Goal: Task Accomplishment & Management: Use online tool/utility

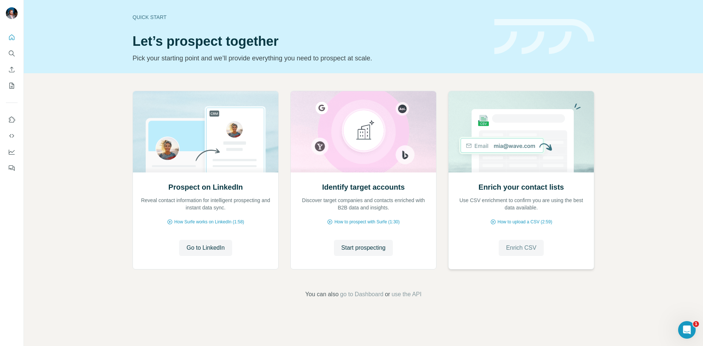
click at [524, 248] on span "Enrich CSV" at bounding box center [521, 247] width 30 height 9
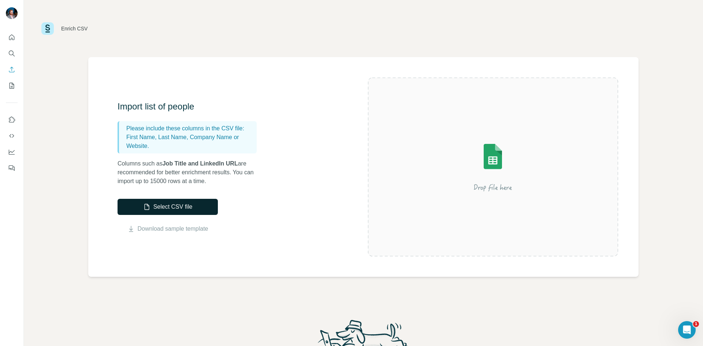
click at [181, 205] on button "Select CSV file" at bounding box center [168, 207] width 100 height 16
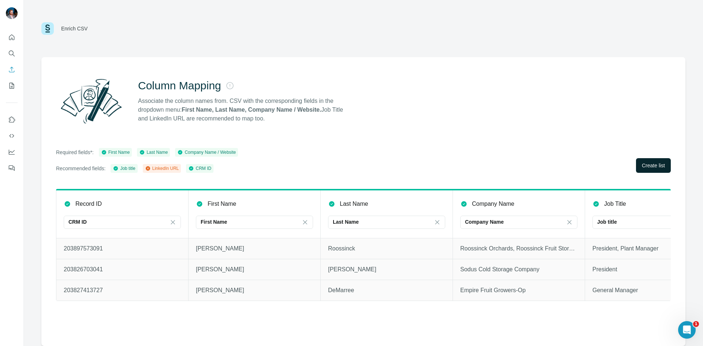
click at [644, 162] on span "Create list" at bounding box center [653, 165] width 23 height 7
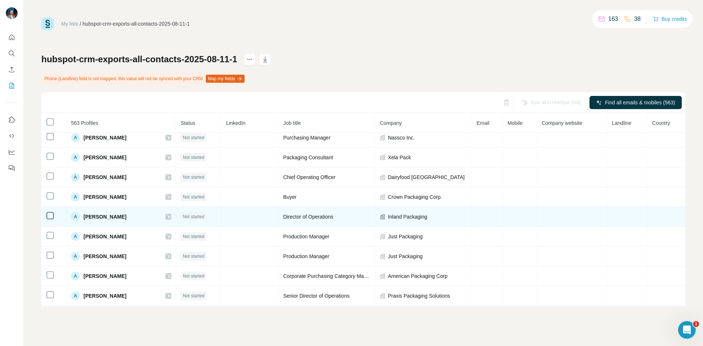
scroll to position [200, 0]
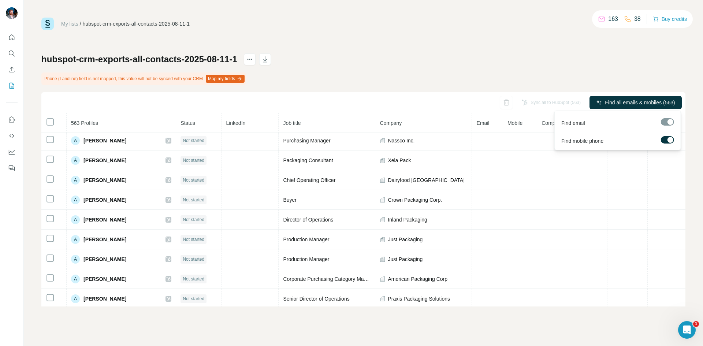
click at [613, 106] on span "Find all emails & mobiles (563)" at bounding box center [640, 102] width 70 height 7
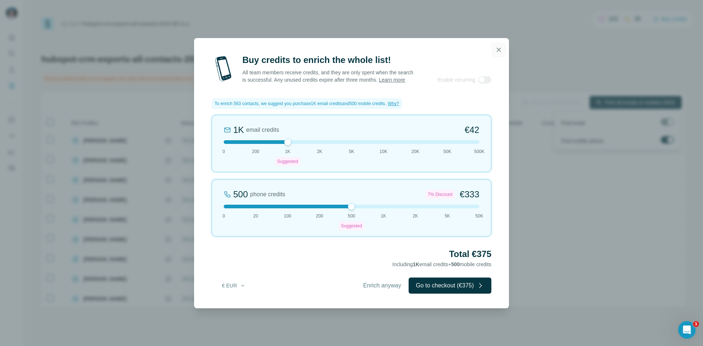
click at [503, 45] on button "button" at bounding box center [498, 49] width 15 height 15
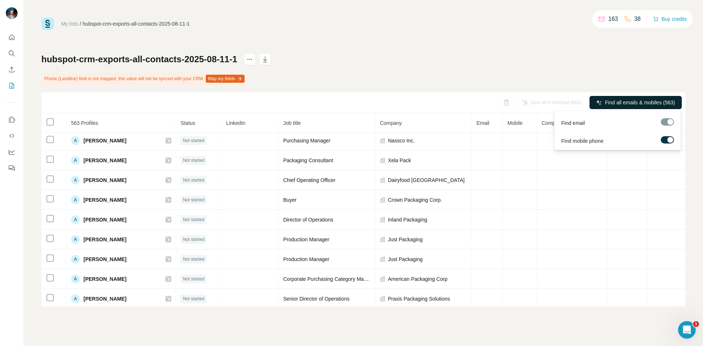
click at [626, 101] on span "Find all emails & mobiles (563)" at bounding box center [640, 102] width 70 height 7
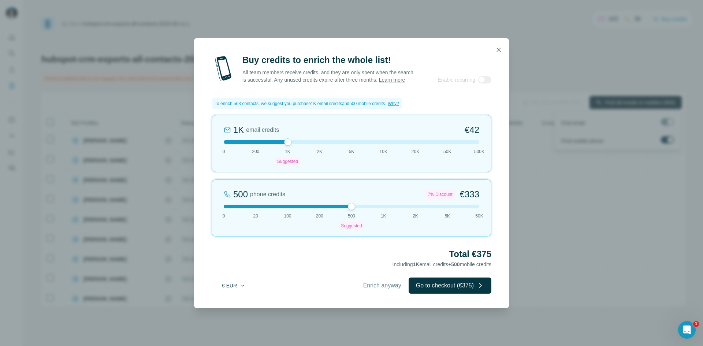
click at [230, 291] on button "€ EUR" at bounding box center [234, 285] width 34 height 13
click at [230, 306] on span "$ USD" at bounding box center [225, 305] width 15 height 7
click at [388, 294] on button "Enrich anyway" at bounding box center [382, 285] width 53 height 16
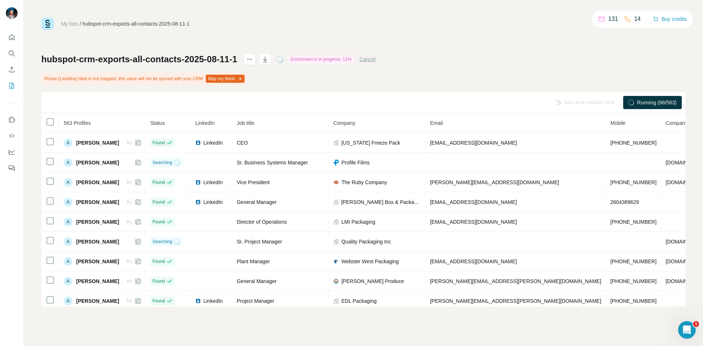
scroll to position [0, 36]
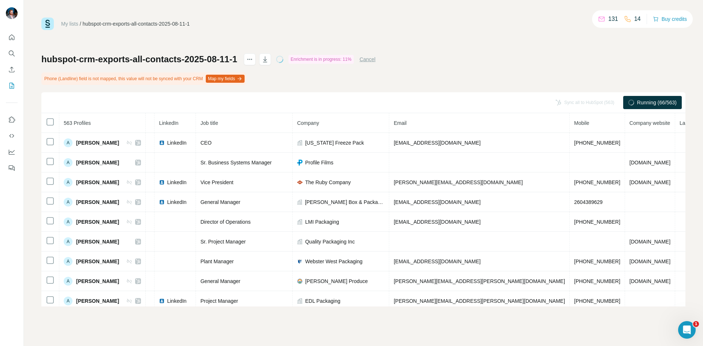
click at [679, 120] on span "Landline" at bounding box center [688, 123] width 19 height 6
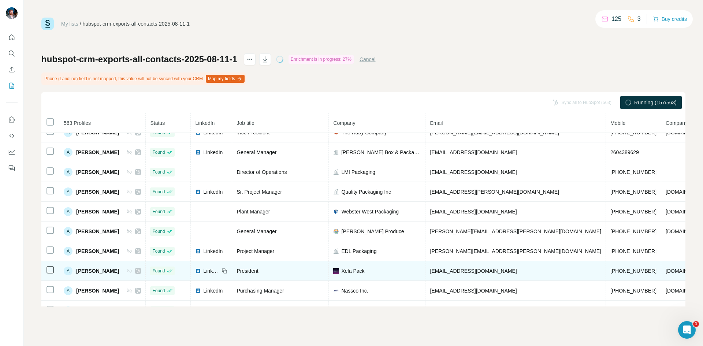
scroll to position [0, 0]
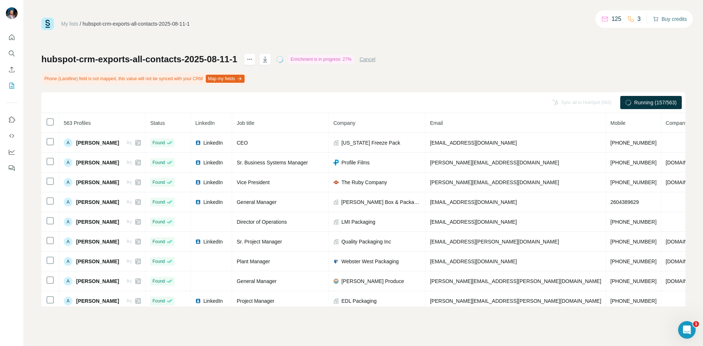
click at [661, 22] on button "Buy credits" at bounding box center [670, 19] width 34 height 10
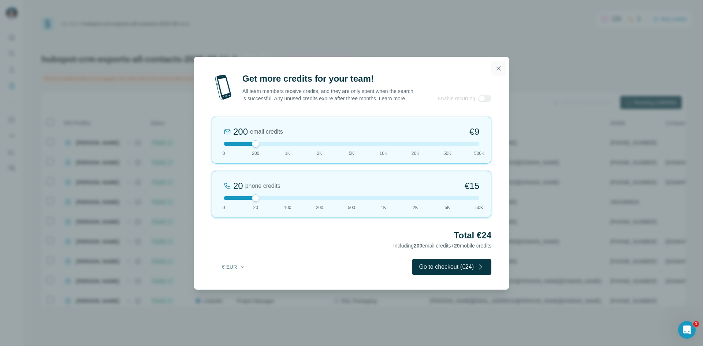
click at [496, 65] on icon "button" at bounding box center [498, 68] width 7 height 7
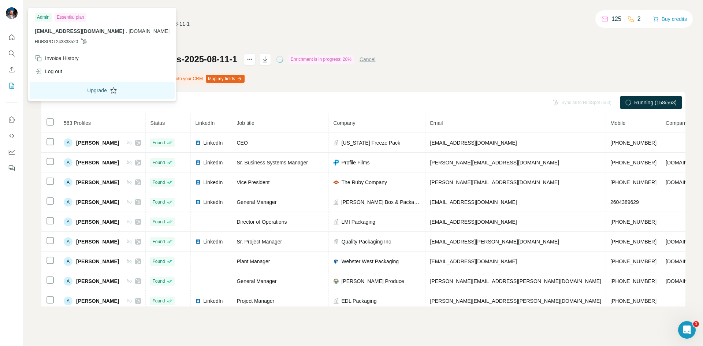
click at [84, 87] on button "Upgrade" at bounding box center [102, 91] width 145 height 18
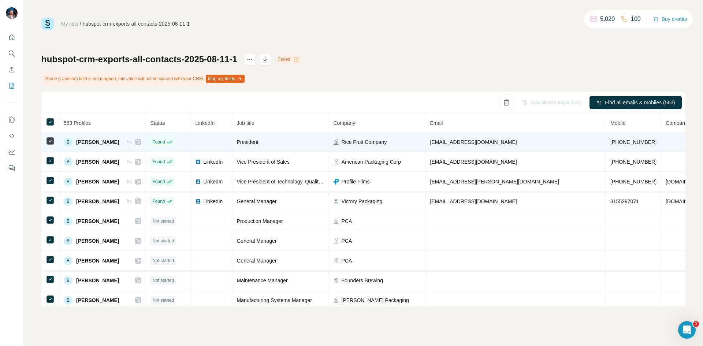
scroll to position [672, 0]
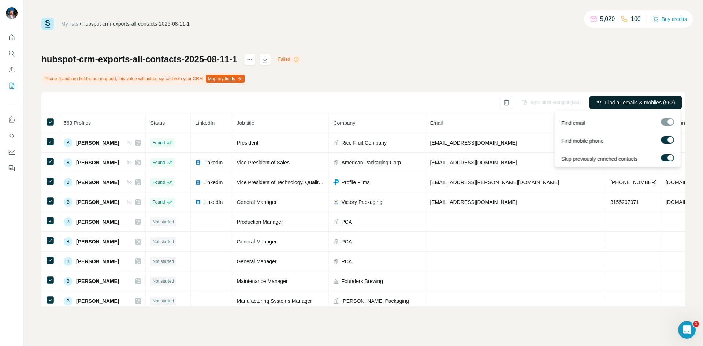
click at [606, 100] on span "Find all emails & mobiles (563)" at bounding box center [640, 102] width 70 height 7
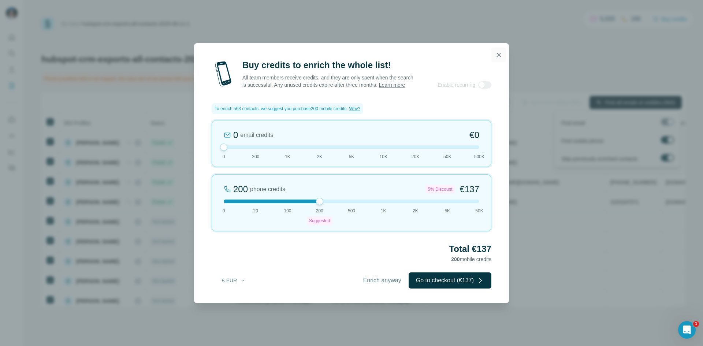
click at [501, 51] on icon "button" at bounding box center [498, 54] width 7 height 7
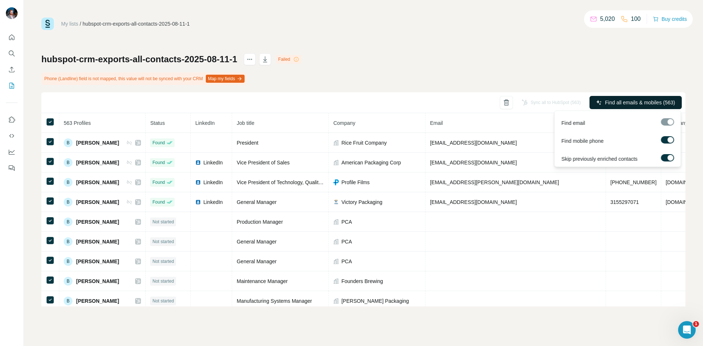
click at [665, 139] on label at bounding box center [667, 139] width 13 height 7
click at [629, 101] on span "Find all emails (563)" at bounding box center [652, 102] width 46 height 7
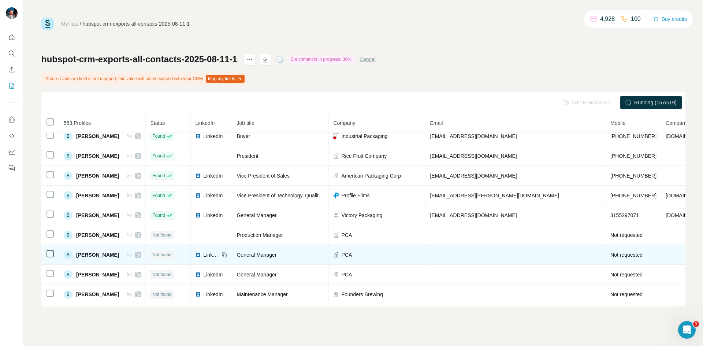
scroll to position [695, 0]
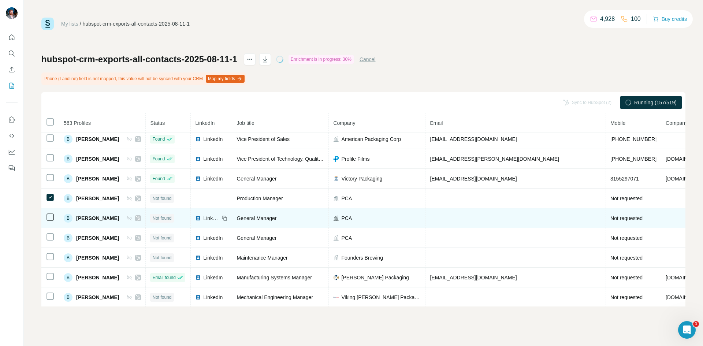
click at [50, 211] on td at bounding box center [50, 218] width 18 height 20
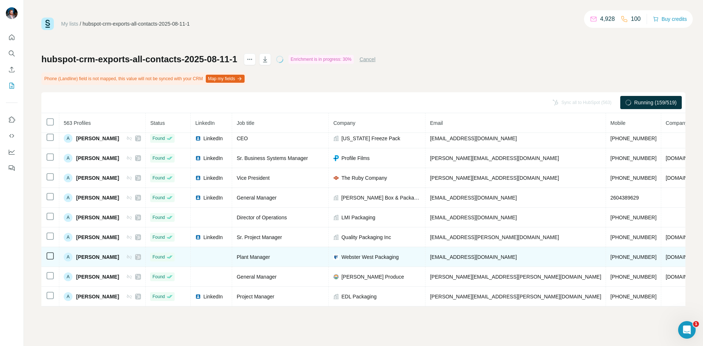
scroll to position [0, 0]
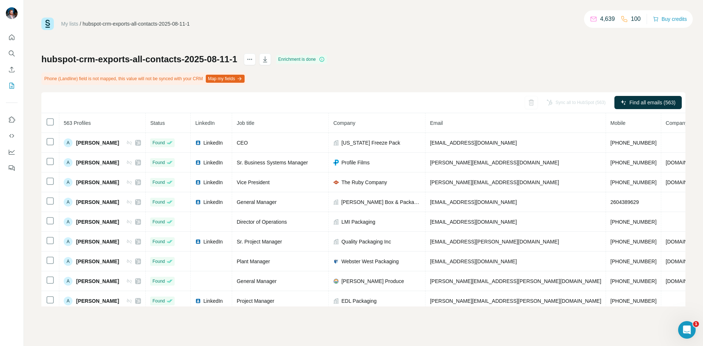
drag, startPoint x: 54, startPoint y: 125, endPoint x: 0, endPoint y: 112, distance: 55.0
click at [54, 125] on icon at bounding box center [50, 122] width 9 height 9
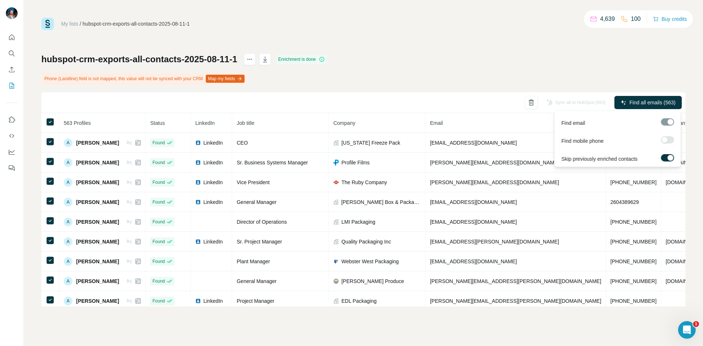
click at [667, 140] on label at bounding box center [667, 139] width 13 height 7
click at [669, 123] on div at bounding box center [667, 121] width 13 height 7
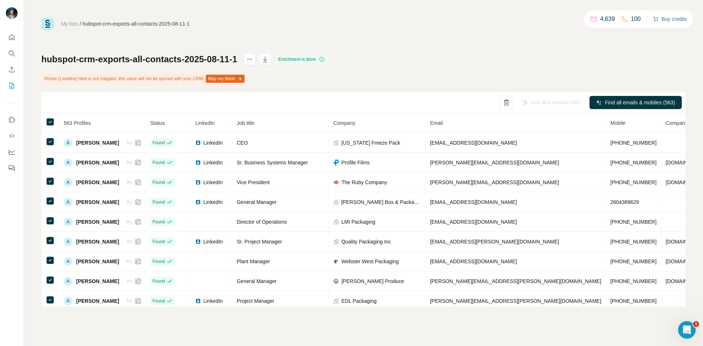
click at [666, 21] on button "Buy credits" at bounding box center [670, 19] width 34 height 10
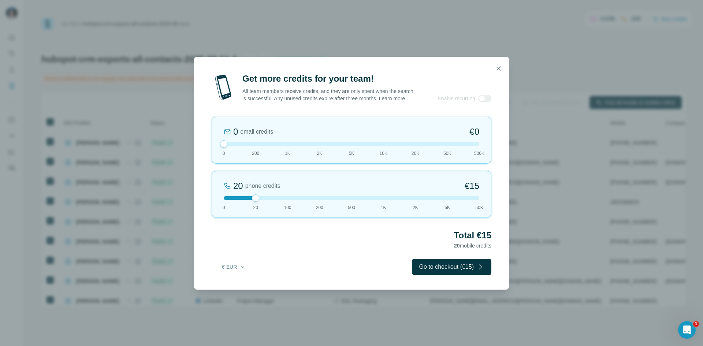
drag, startPoint x: 256, startPoint y: 150, endPoint x: 206, endPoint y: 148, distance: 49.5
click at [206, 148] on div "Get more credits for your team! All team members receive credits, and they are …" at bounding box center [351, 181] width 315 height 217
drag, startPoint x: 254, startPoint y: 201, endPoint x: 348, endPoint y: 205, distance: 94.9
click at [348, 205] on div "500 phone credits 7% Discount €333 0 20 100 200 500 1K 2K 5K 50K" at bounding box center [352, 194] width 280 height 47
click at [235, 272] on button "€ EUR" at bounding box center [234, 266] width 34 height 13
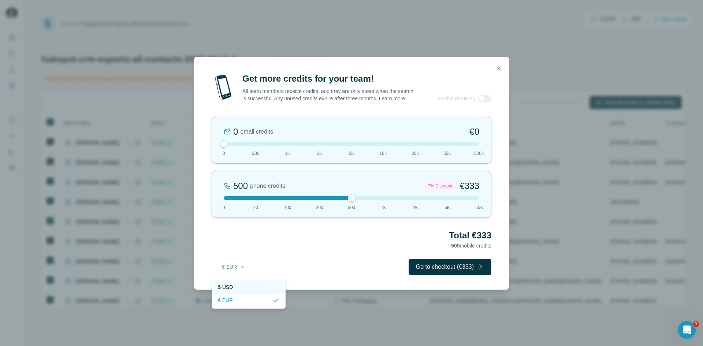
click at [231, 285] on span "$ USD" at bounding box center [225, 286] width 15 height 7
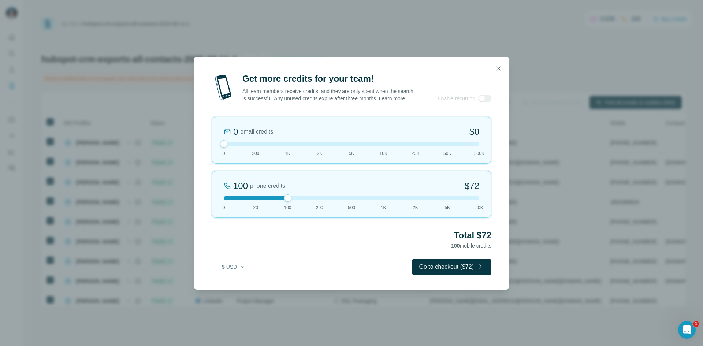
drag, startPoint x: 349, startPoint y: 202, endPoint x: 294, endPoint y: 203, distance: 55.6
click at [294, 200] on div at bounding box center [352, 198] width 256 height 4
click at [498, 61] on button "button" at bounding box center [498, 68] width 15 height 15
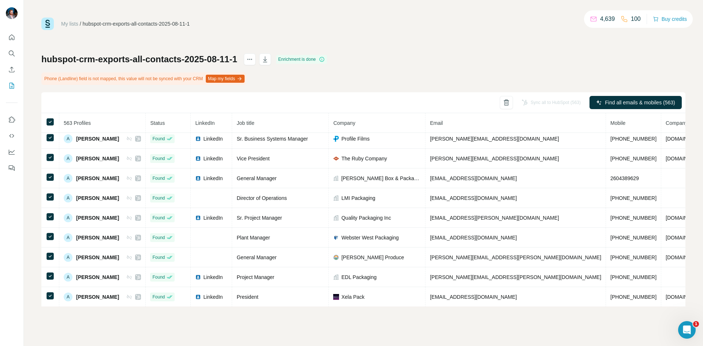
scroll to position [37, 0]
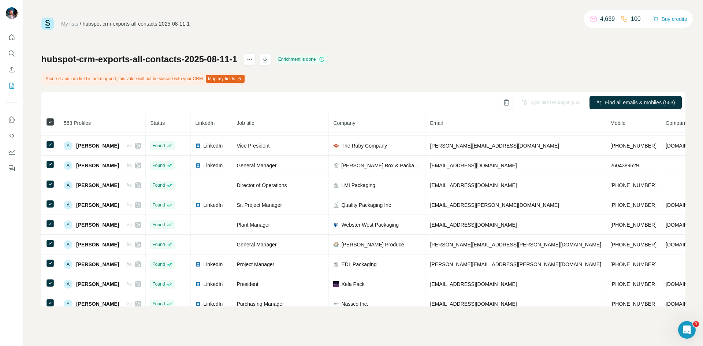
click at [54, 119] on icon at bounding box center [50, 122] width 9 height 9
click at [532, 96] on div "Sync all to HubSpot (563)" at bounding box center [550, 102] width 69 height 13
click at [529, 101] on div "Sync all to HubSpot (563)" at bounding box center [550, 102] width 69 height 13
click at [533, 102] on div "Sync all to HubSpot (563)" at bounding box center [550, 102] width 69 height 13
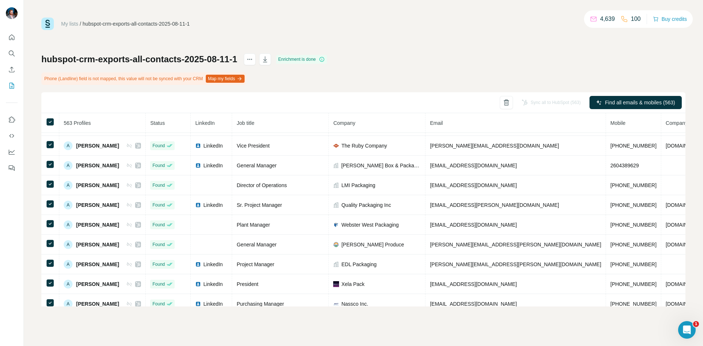
click at [215, 122] on span "LinkedIn" at bounding box center [204, 123] width 19 height 6
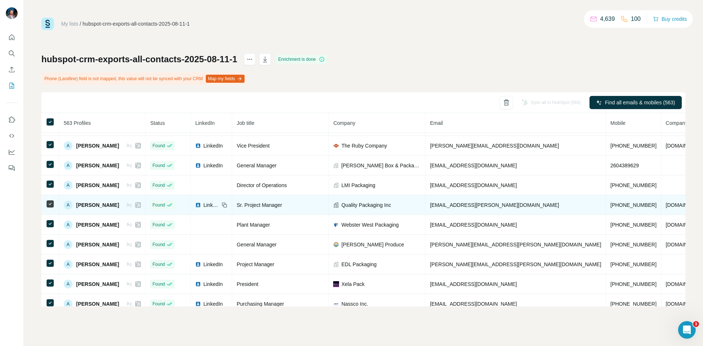
click at [67, 107] on div "Sync all to HubSpot (563) Find all emails & mobiles (563)" at bounding box center [363, 102] width 644 height 21
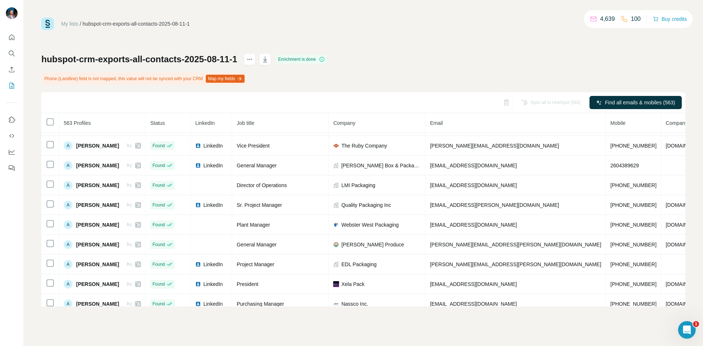
drag, startPoint x: 256, startPoint y: 198, endPoint x: 113, endPoint y: 93, distance: 177.8
click at [113, 93] on div "Sync all to HubSpot (563) Find all emails & mobiles (563)" at bounding box center [363, 102] width 644 height 21
click at [215, 124] on span "LinkedIn" at bounding box center [204, 123] width 19 height 6
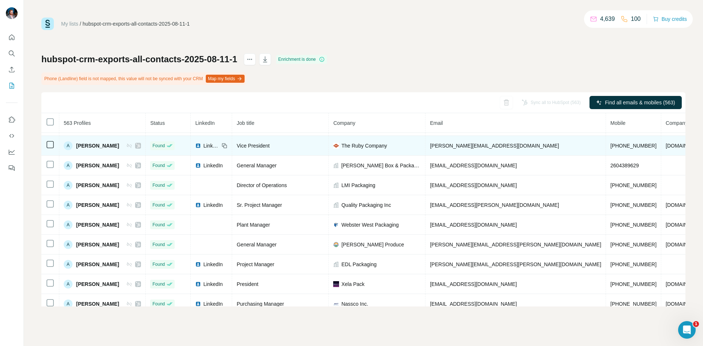
click at [49, 150] on td at bounding box center [50, 146] width 18 height 20
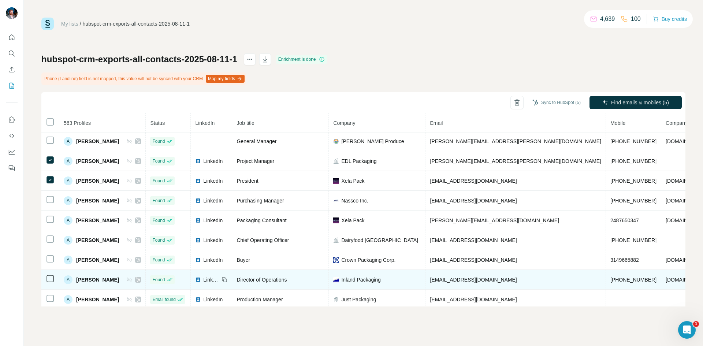
scroll to position [146, 0]
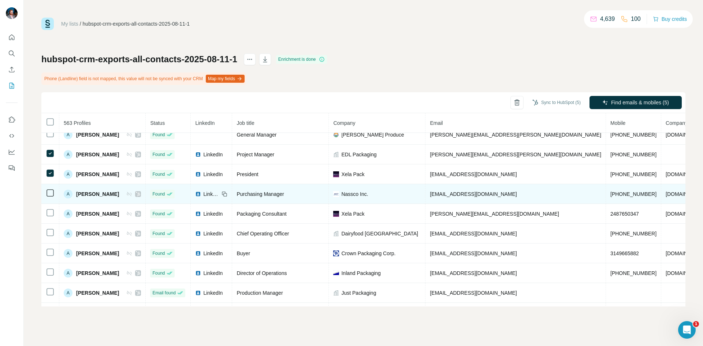
click at [50, 197] on icon at bounding box center [50, 193] width 9 height 9
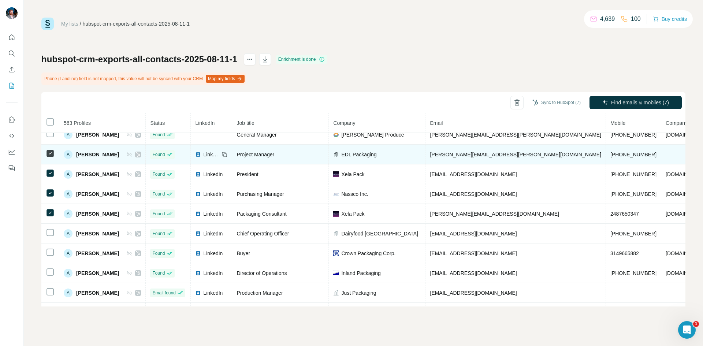
click at [46, 152] on icon at bounding box center [50, 153] width 9 height 9
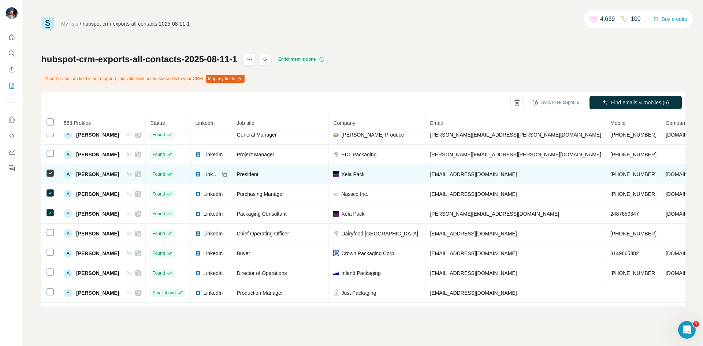
click at [49, 169] on icon at bounding box center [50, 173] width 9 height 9
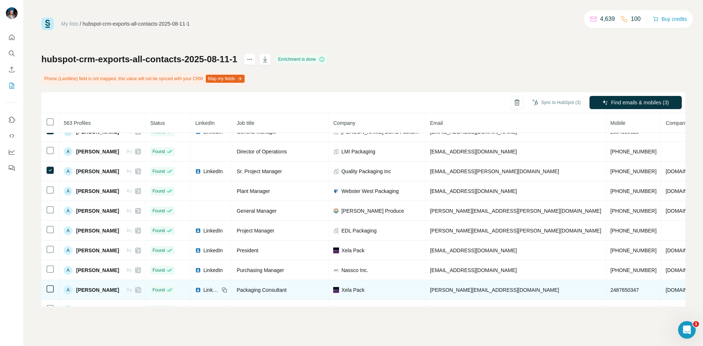
scroll to position [37, 0]
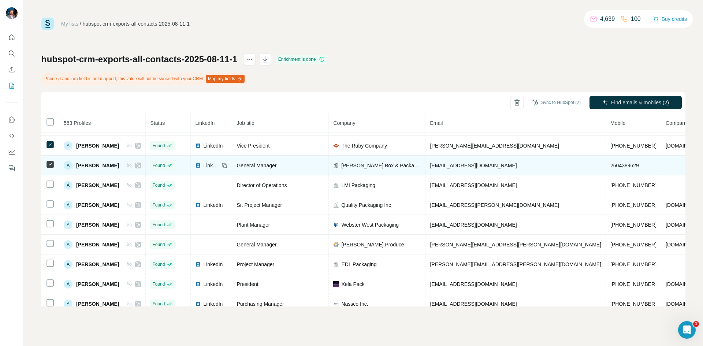
click at [48, 160] on icon at bounding box center [50, 164] width 9 height 9
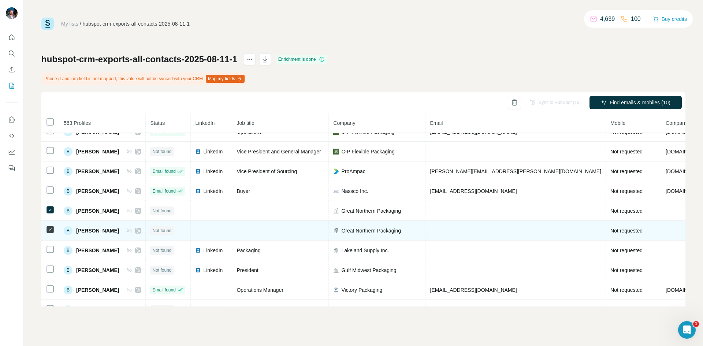
scroll to position [1135, 0]
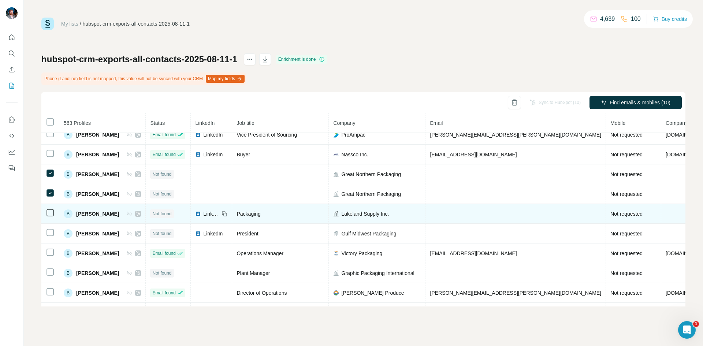
click at [52, 216] on icon at bounding box center [50, 212] width 9 height 9
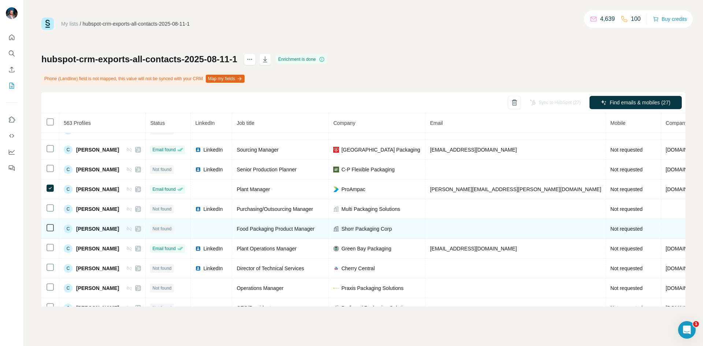
scroll to position [1792, 0]
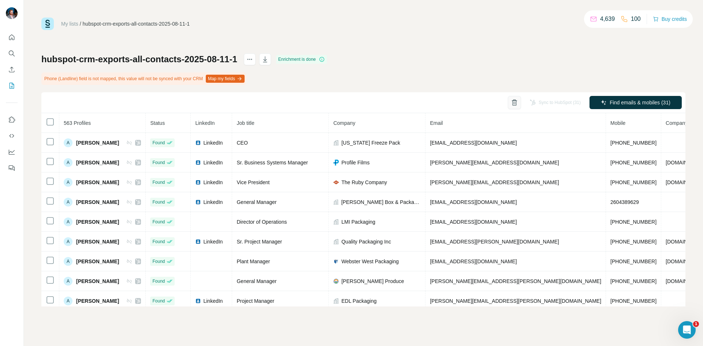
click at [512, 102] on icon "button" at bounding box center [514, 102] width 4 height 5
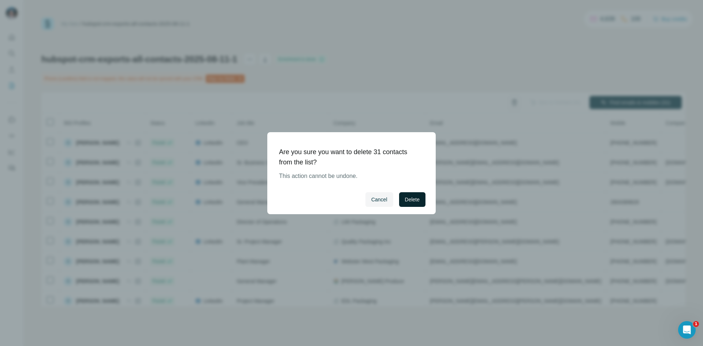
click at [415, 197] on span "Delete" at bounding box center [412, 199] width 15 height 7
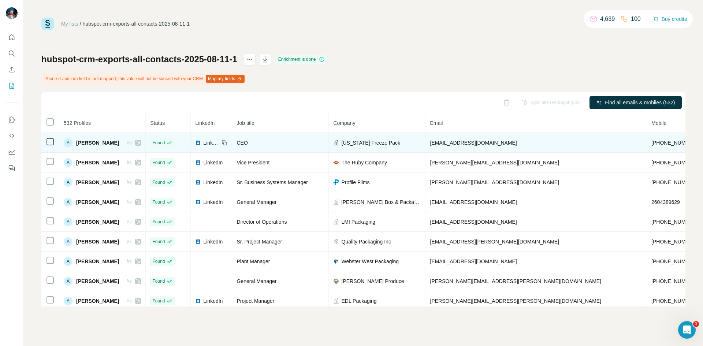
click at [140, 142] on icon at bounding box center [138, 143] width 4 height 6
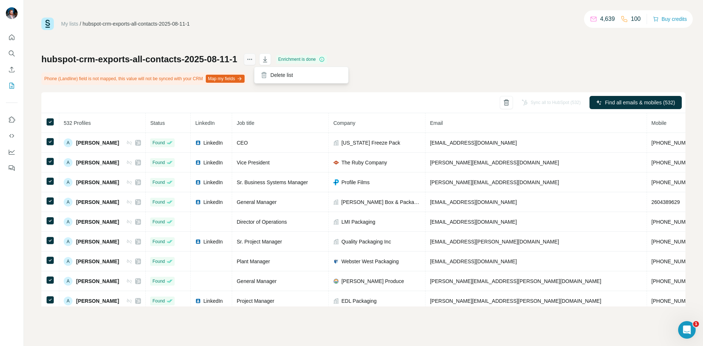
click at [253, 58] on icon "actions" at bounding box center [249, 59] width 7 height 7
click at [267, 59] on icon "button" at bounding box center [265, 59] width 4 height 6
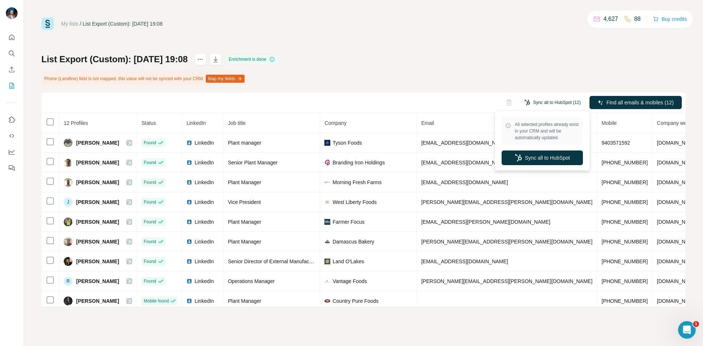
click at [536, 101] on button "Sync all to HubSpot (12)" at bounding box center [552, 102] width 67 height 11
click at [532, 158] on button "Sync all to HubSpot" at bounding box center [541, 157] width 81 height 15
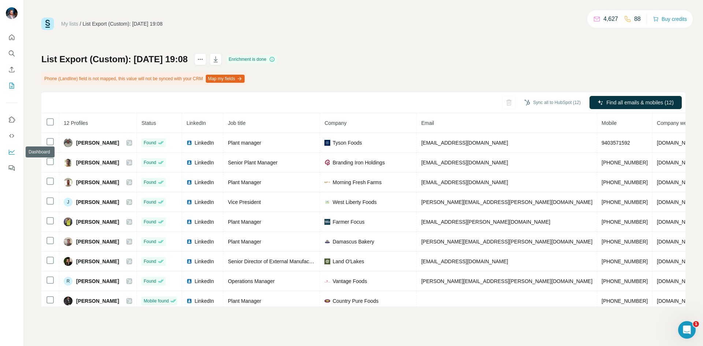
click at [14, 152] on icon "Dashboard" at bounding box center [11, 151] width 7 height 7
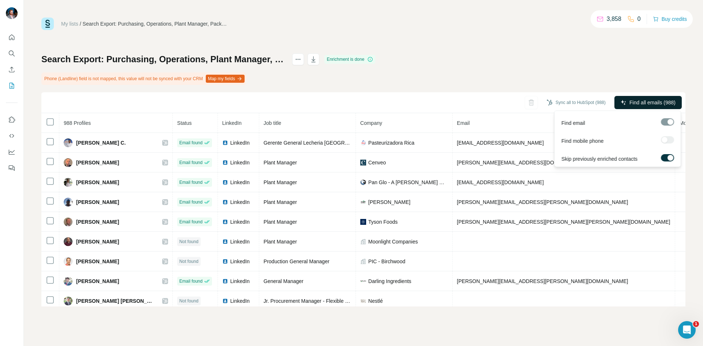
click at [661, 104] on span "Find all emails (988)" at bounding box center [652, 102] width 46 height 7
